Goal: Find specific page/section: Find specific page/section

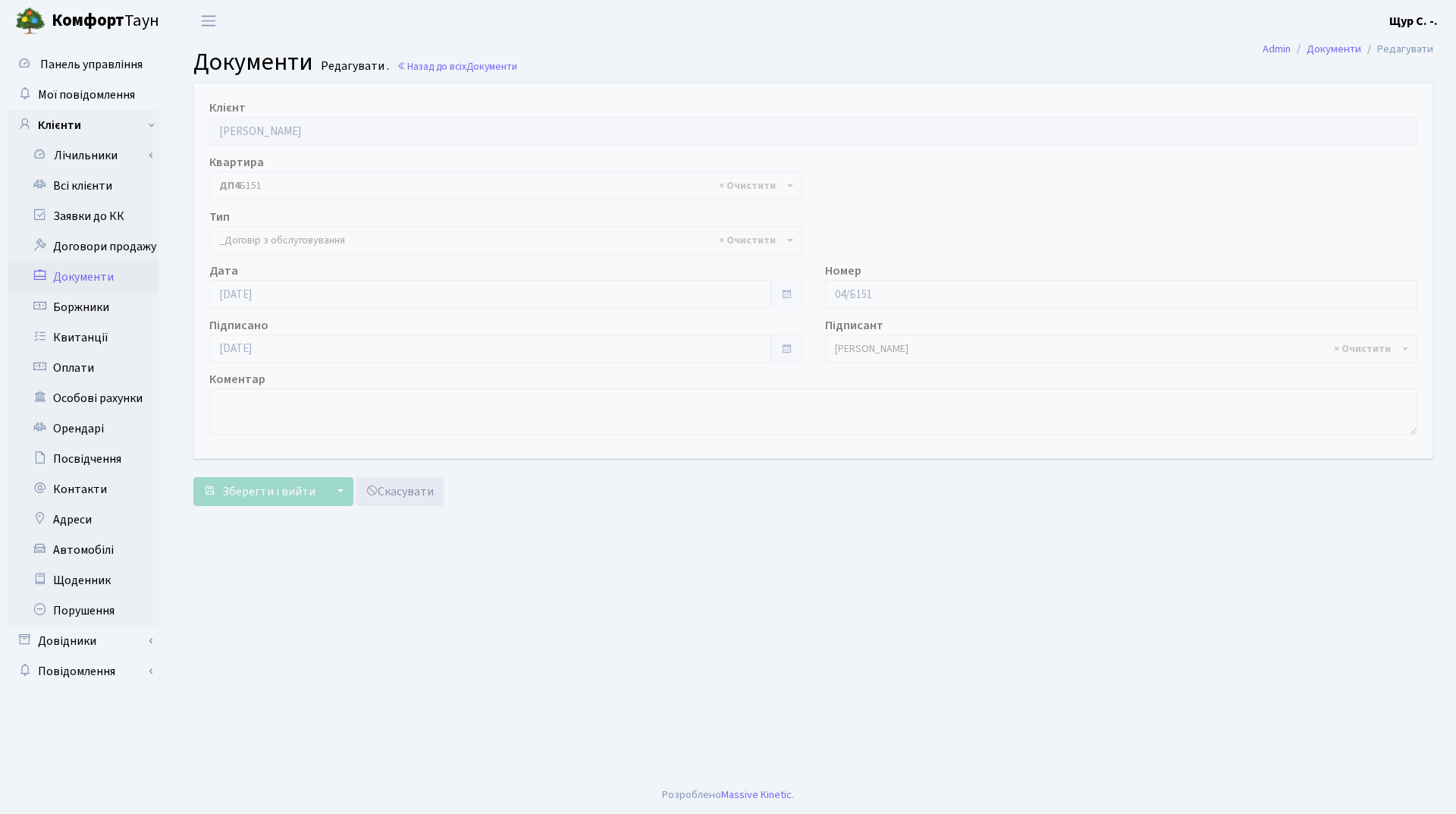
select select "289"
click at [96, 186] on link "Всі клієнти" at bounding box center [84, 185] width 152 height 30
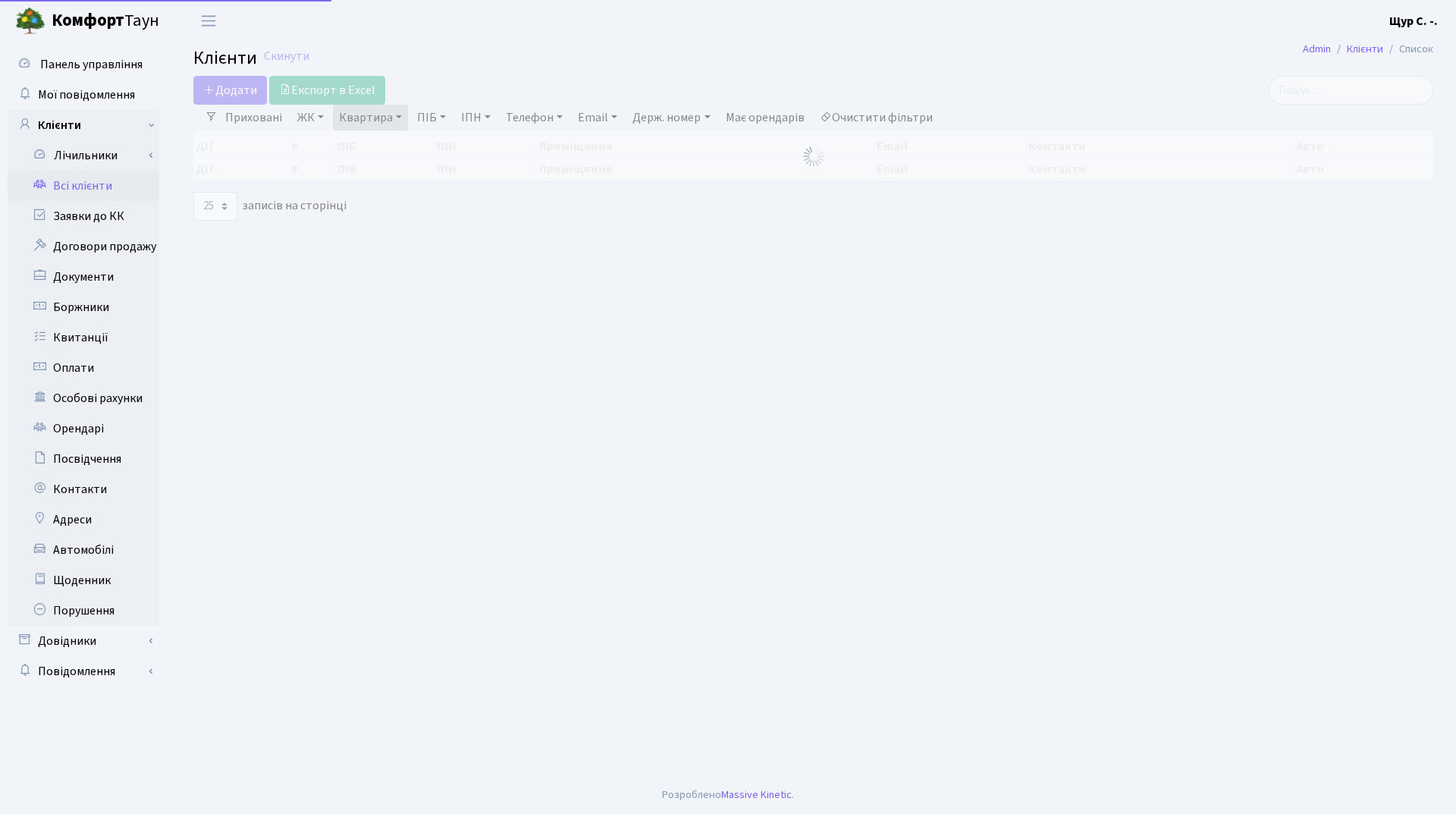
select select "25"
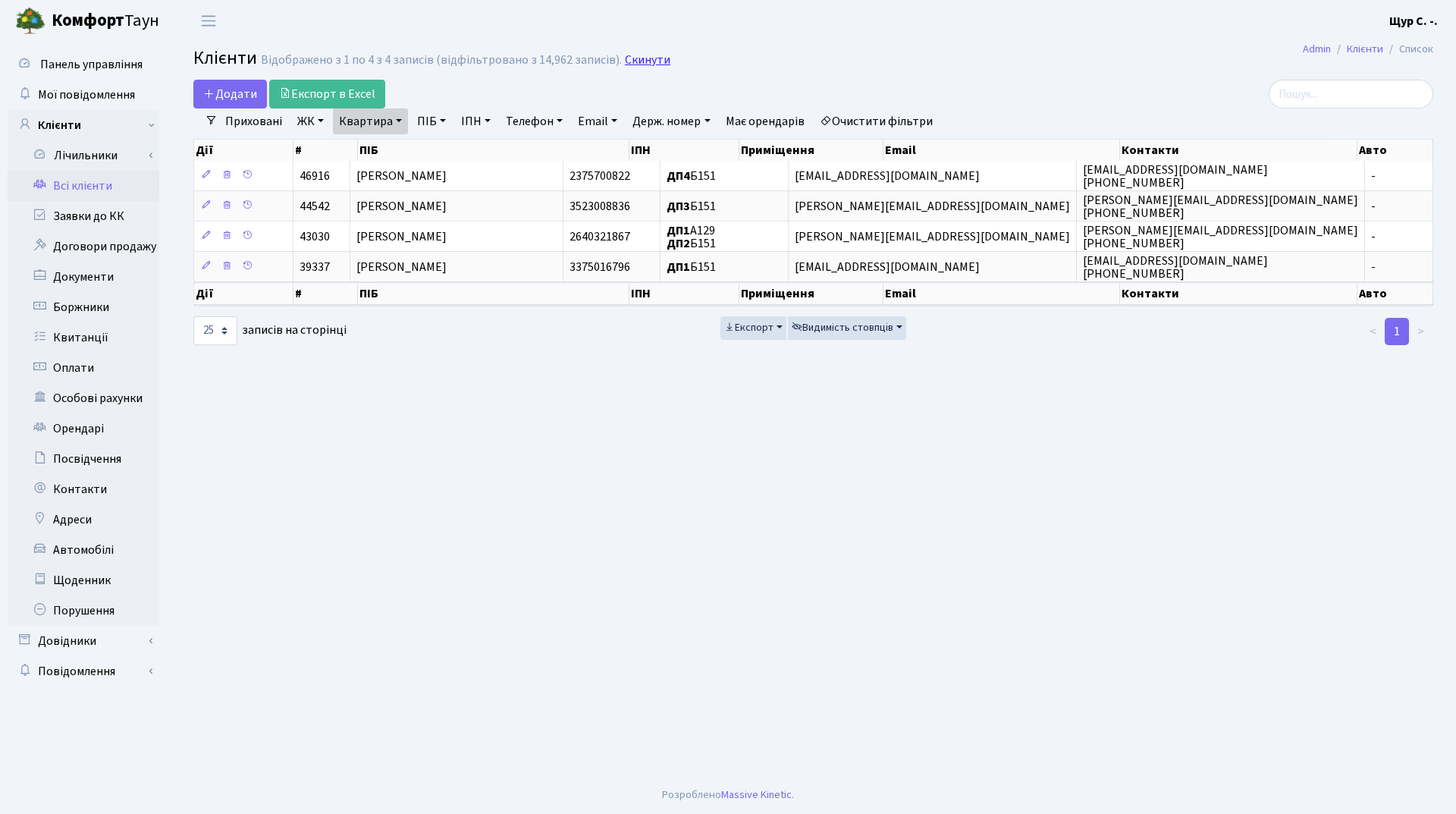
click at [646, 54] on link "Скинути" at bounding box center [647, 60] width 46 height 15
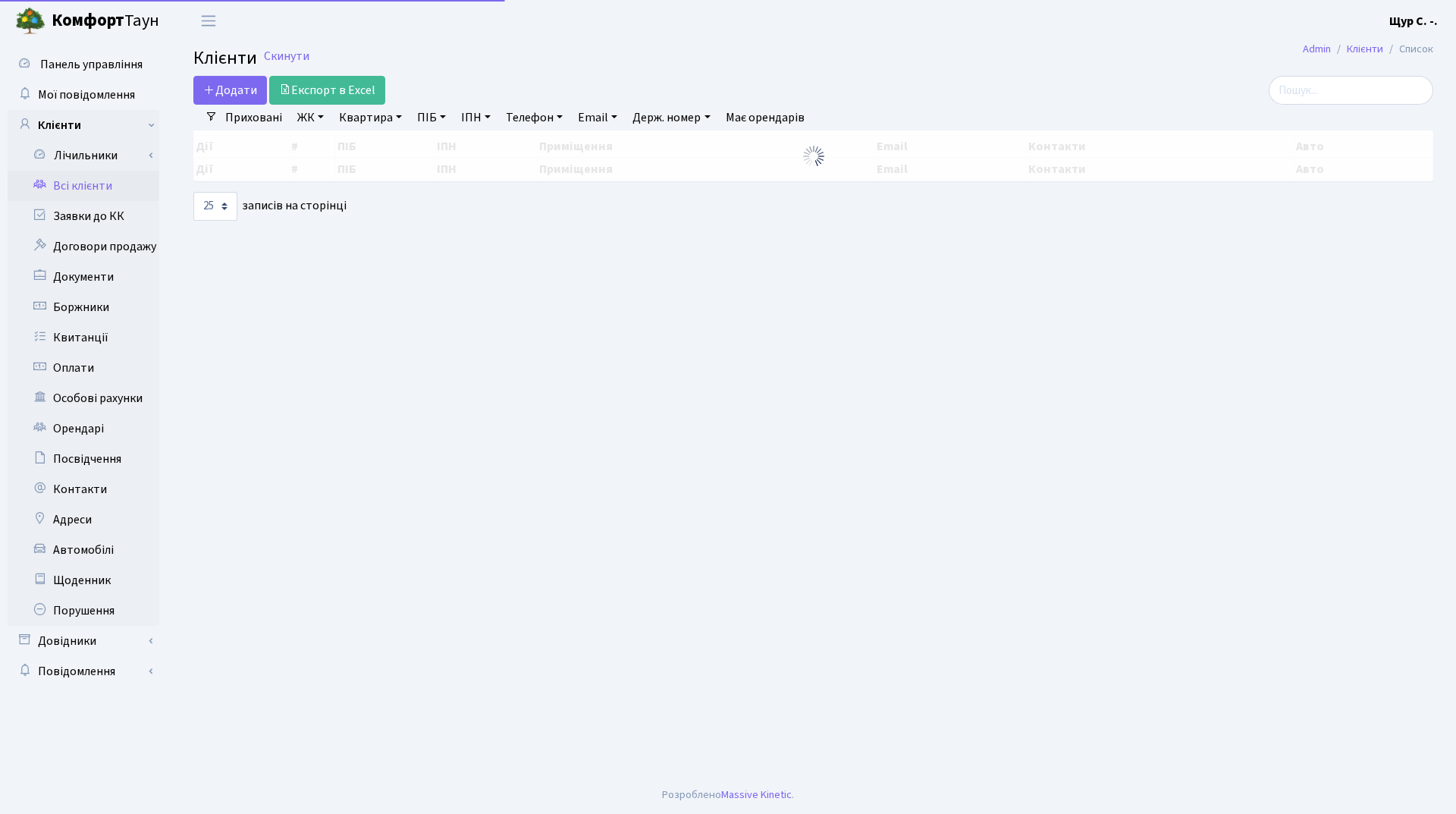
select select "25"
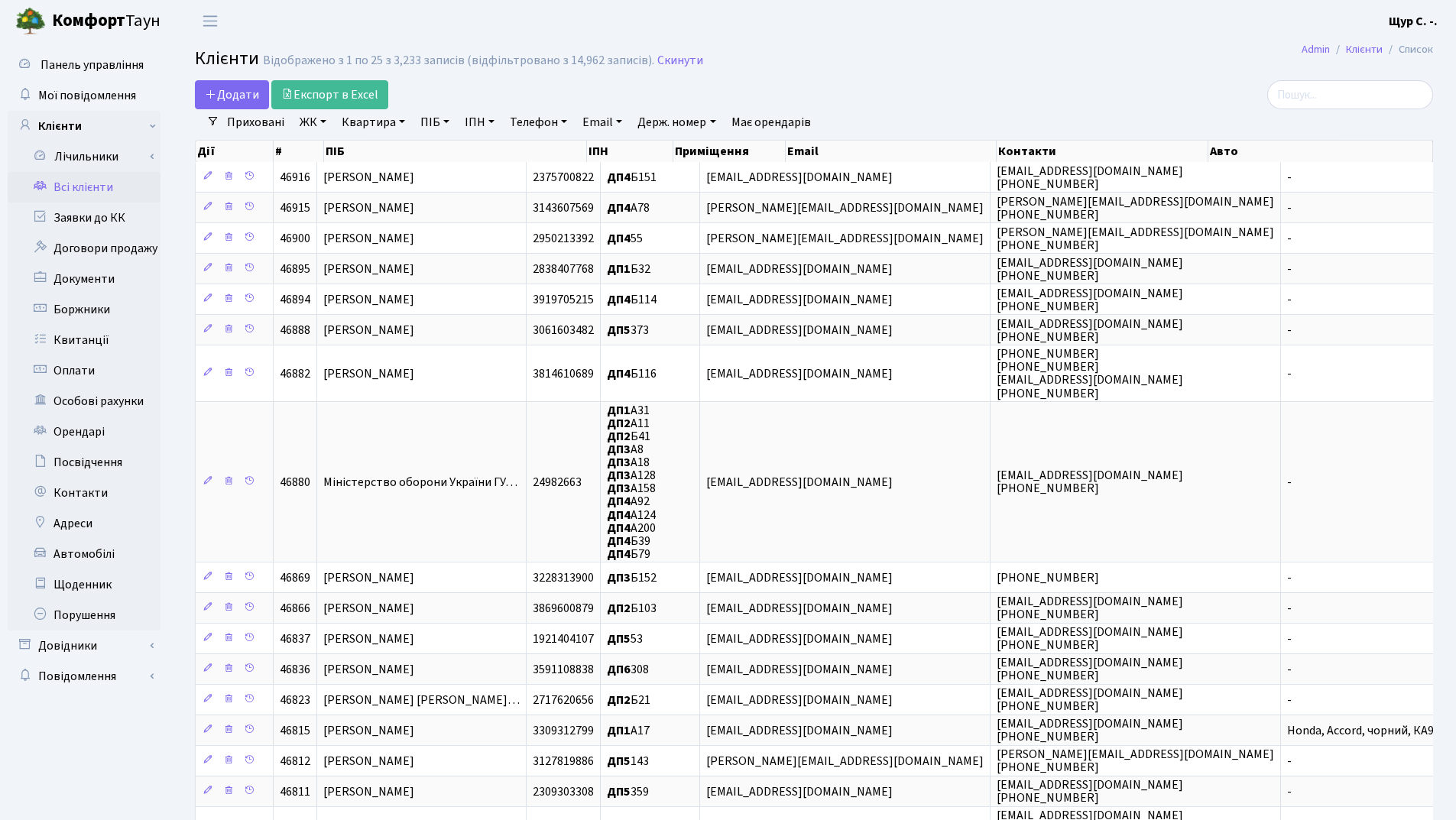
click at [386, 120] on link "Квартира" at bounding box center [372, 122] width 76 height 26
click at [432, 122] on link "ПІБ" at bounding box center [435, 122] width 42 height 26
click at [428, 159] on input "text" at bounding box center [459, 151] width 89 height 29
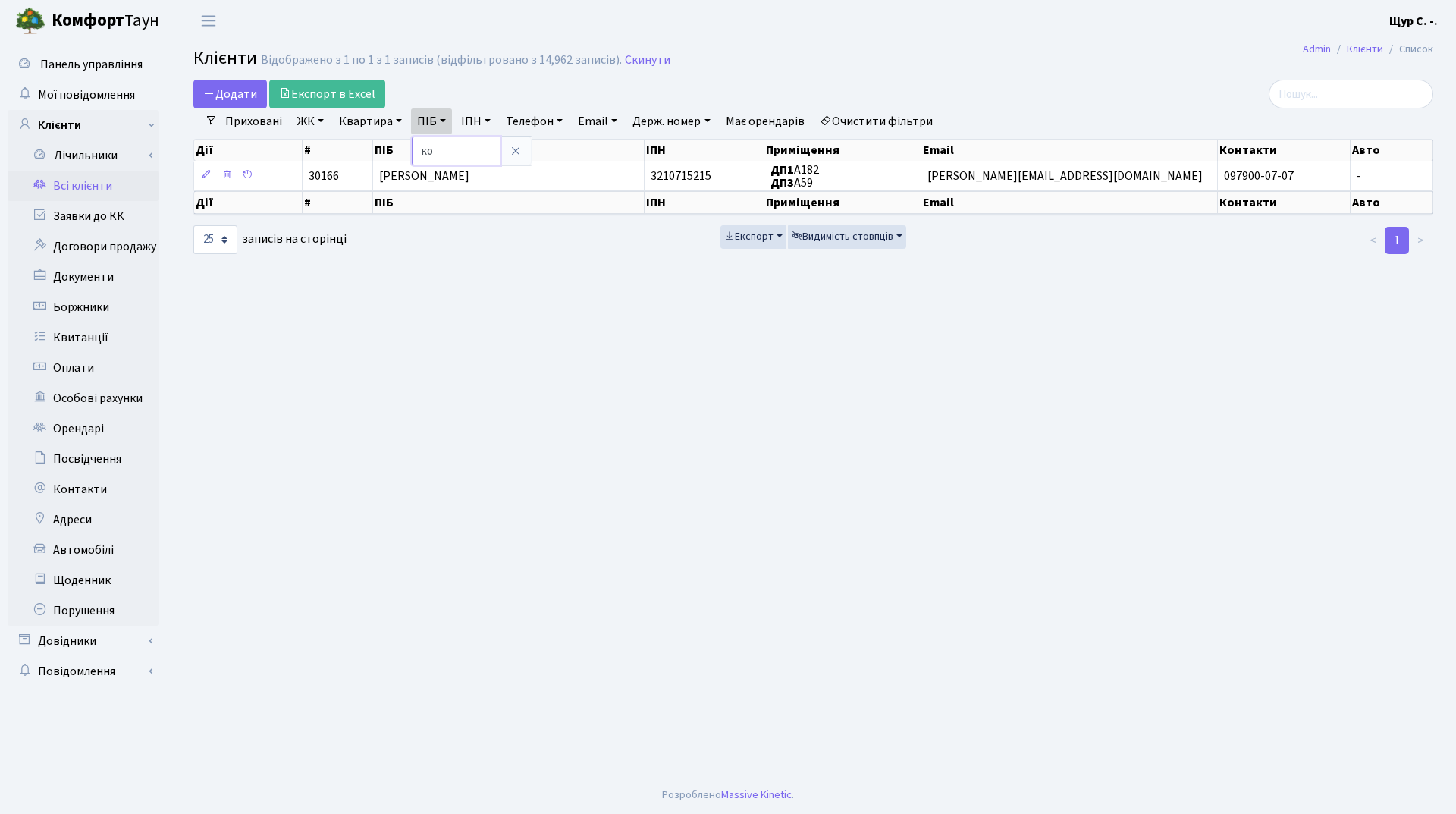
type input "к"
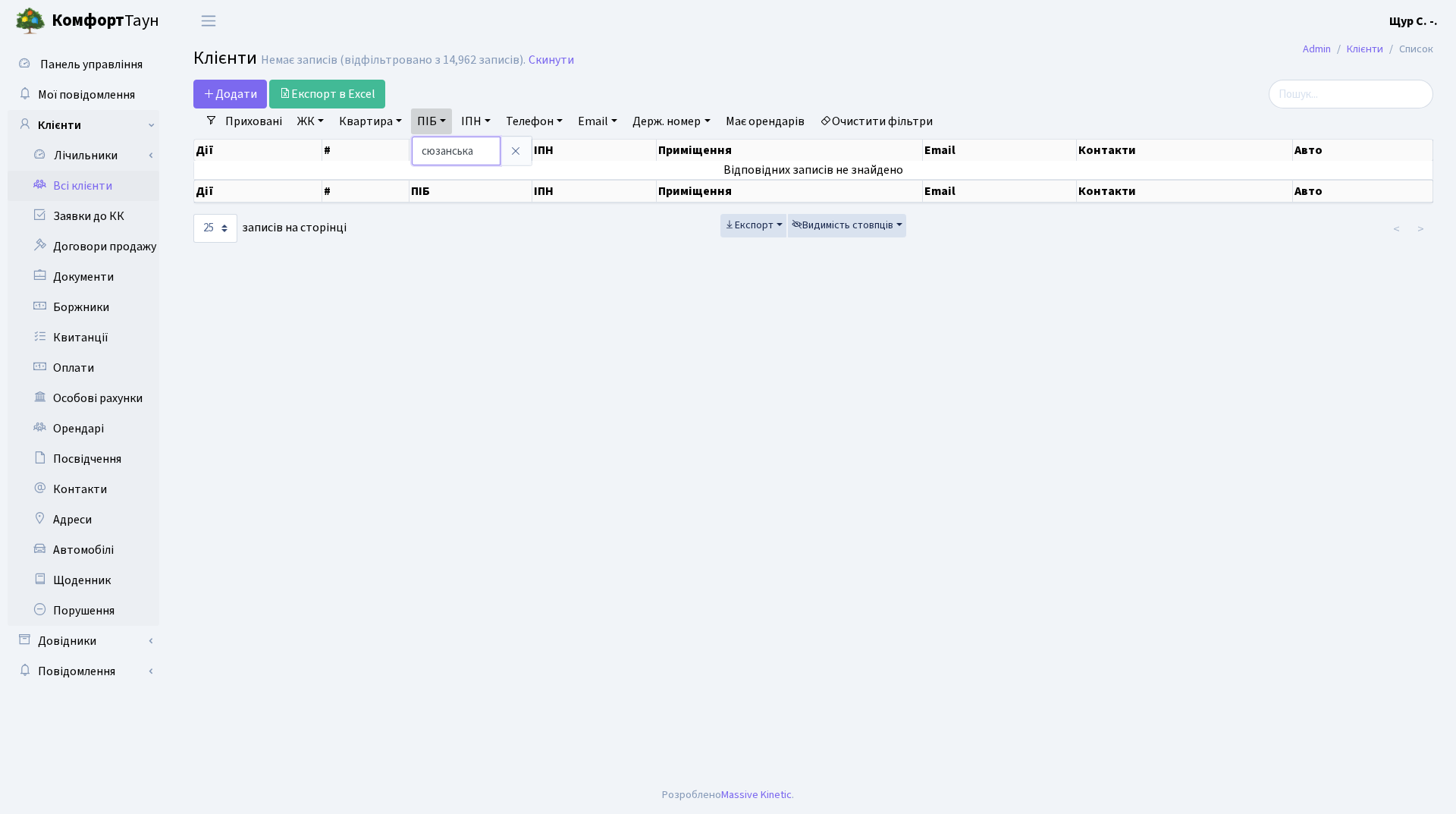
click at [433, 151] on input "сюзанська" at bounding box center [456, 150] width 89 height 28
type input "сузанська"
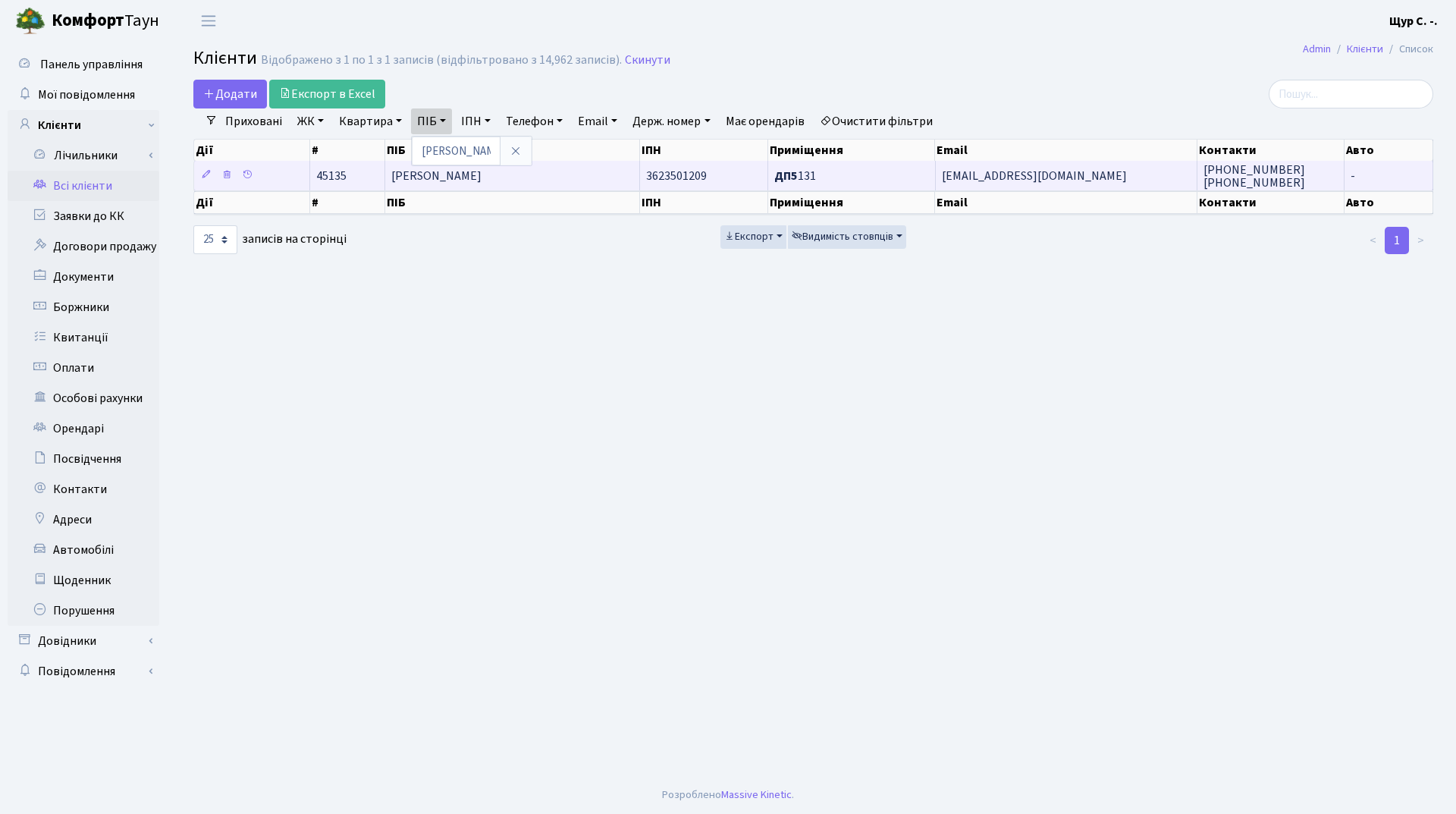
click at [501, 187] on td "[PERSON_NAME]" at bounding box center [513, 176] width 255 height 29
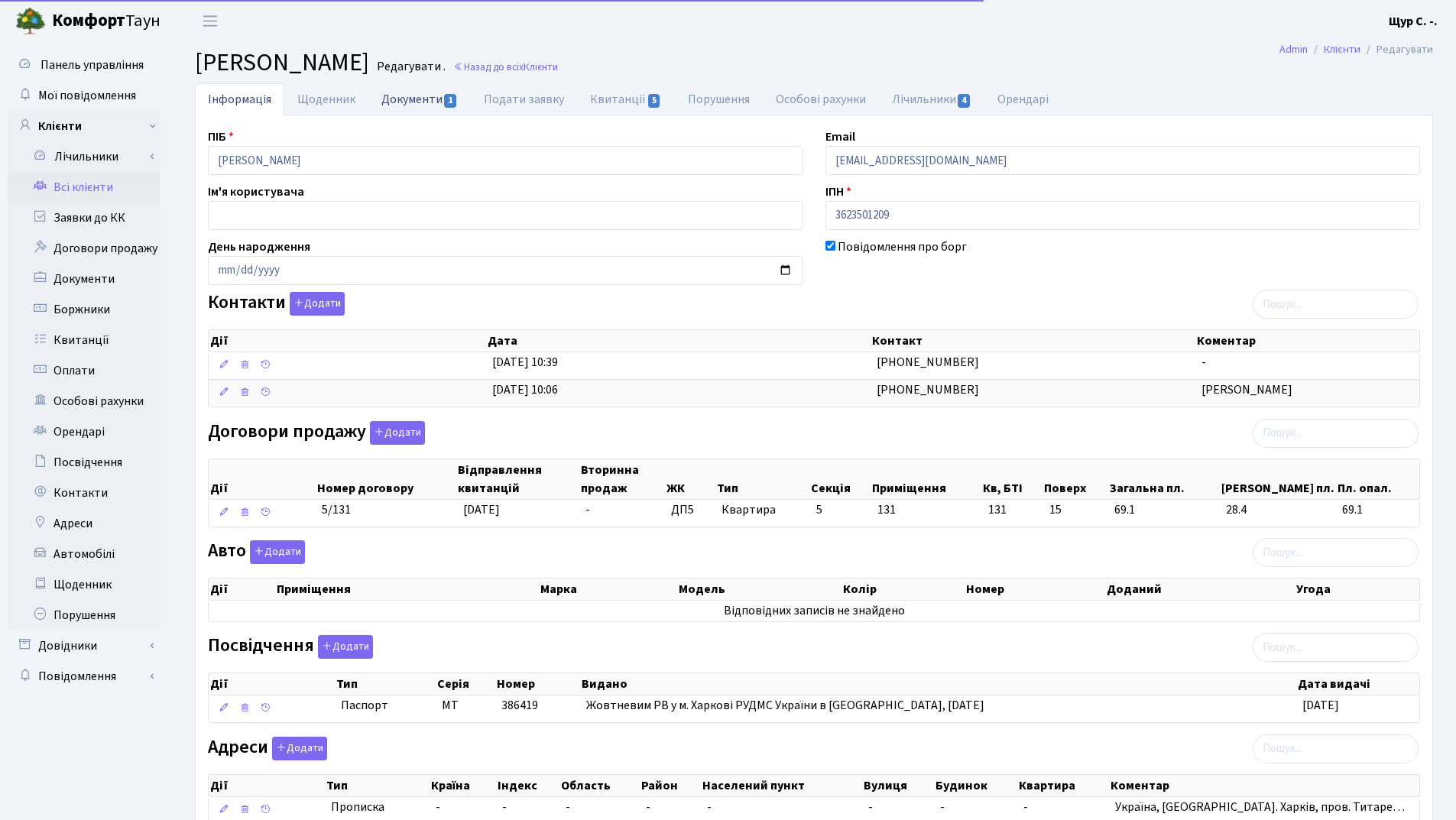
click at [396, 93] on link "Документи 1" at bounding box center [419, 99] width 102 height 31
select select "25"
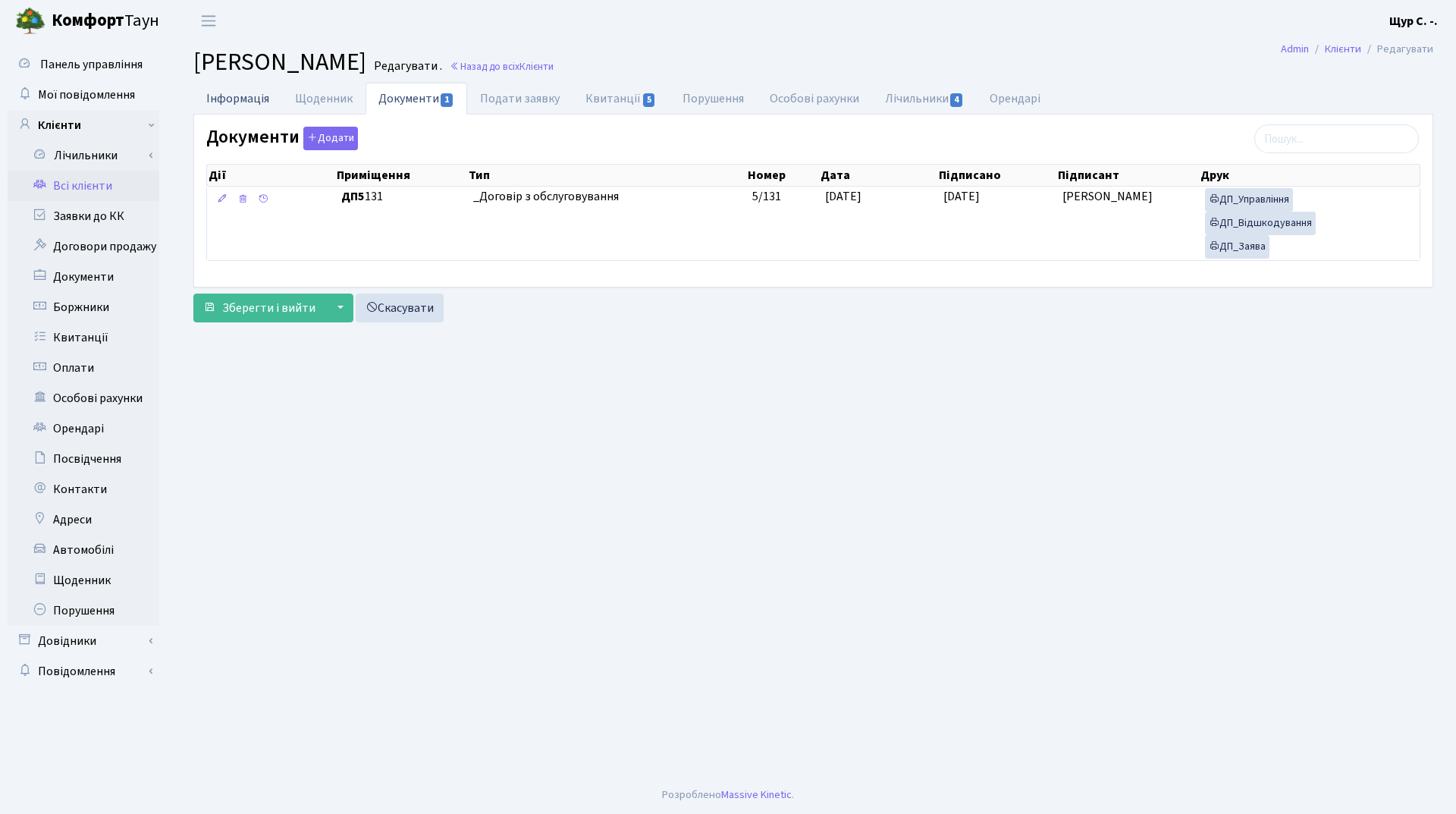
click at [228, 92] on link "Інформація" at bounding box center [237, 98] width 89 height 31
